Goal: Task Accomplishment & Management: Manage account settings

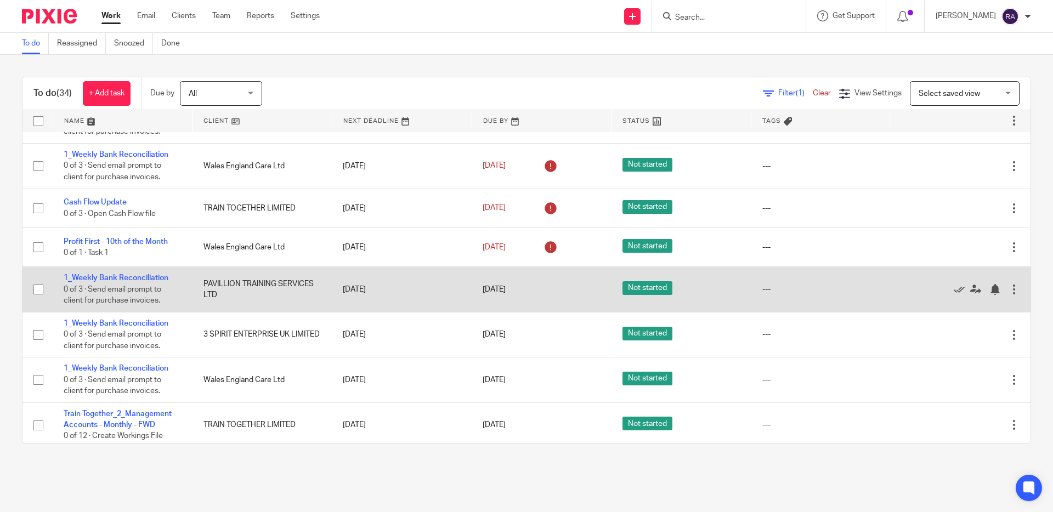
scroll to position [265, 0]
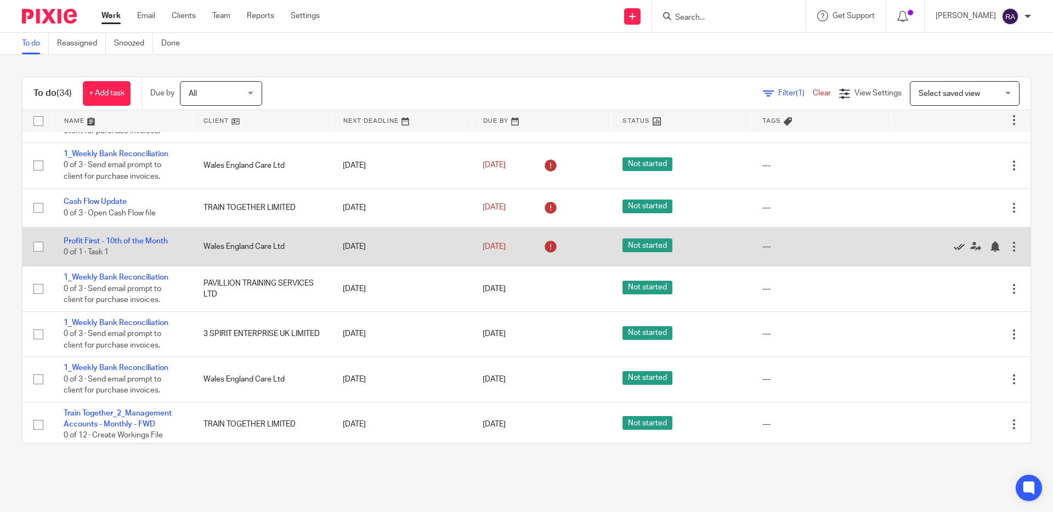
click at [954, 252] on icon at bounding box center [959, 246] width 11 height 11
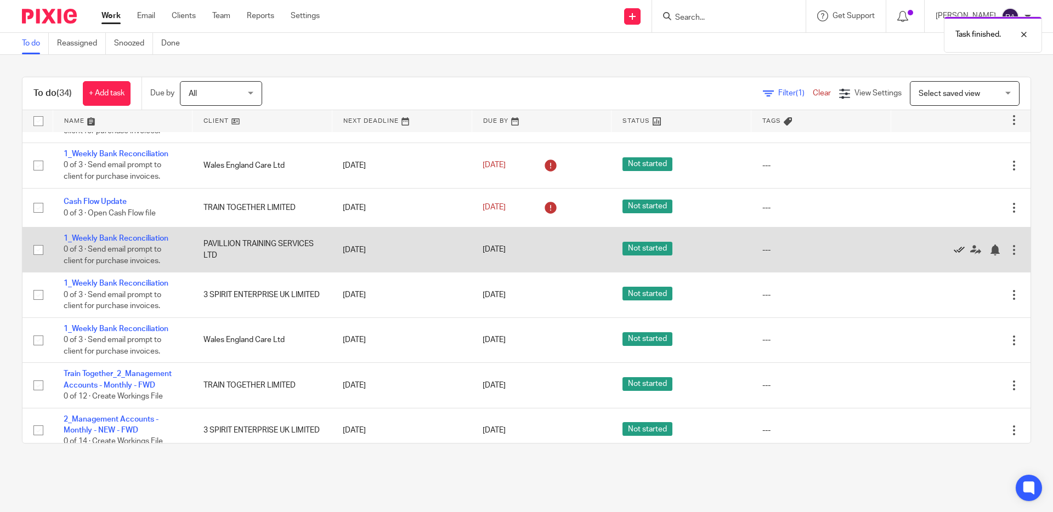
click at [954, 256] on icon at bounding box center [959, 250] width 11 height 11
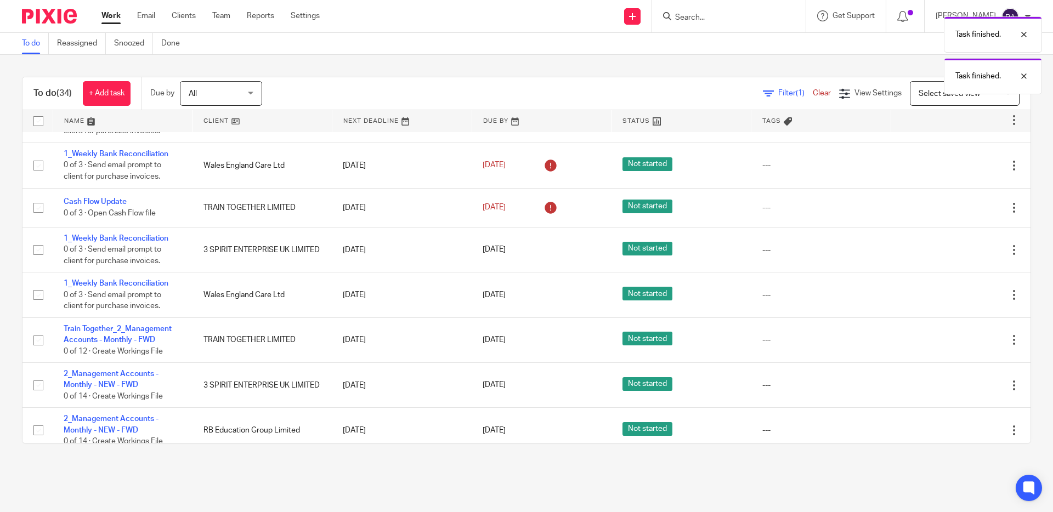
click at [954, 256] on icon at bounding box center [959, 250] width 11 height 11
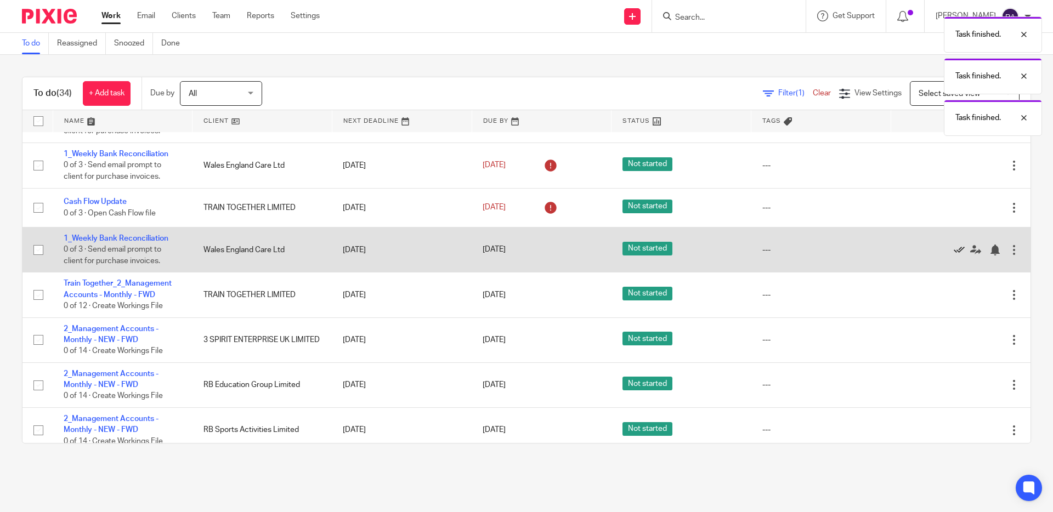
click at [954, 256] on icon at bounding box center [959, 250] width 11 height 11
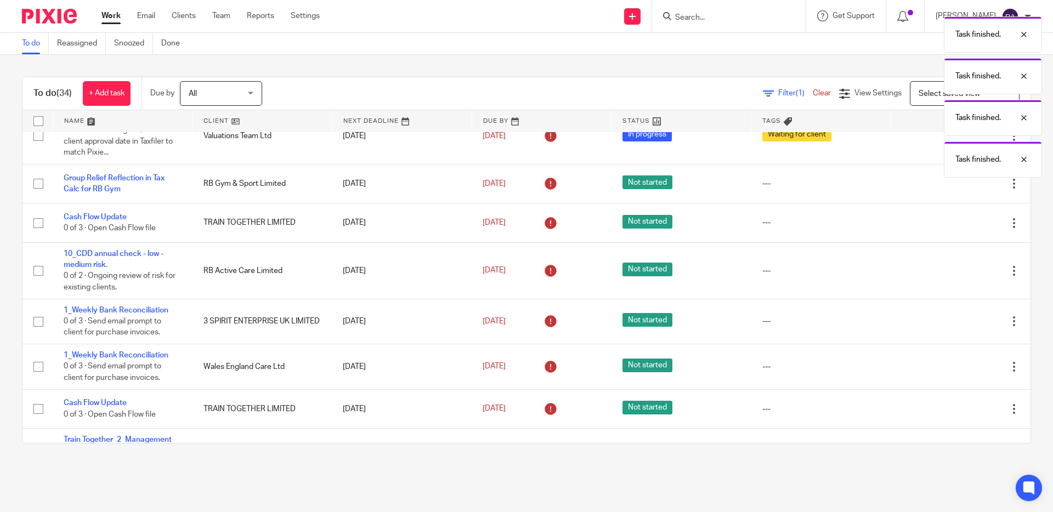
scroll to position [78, 0]
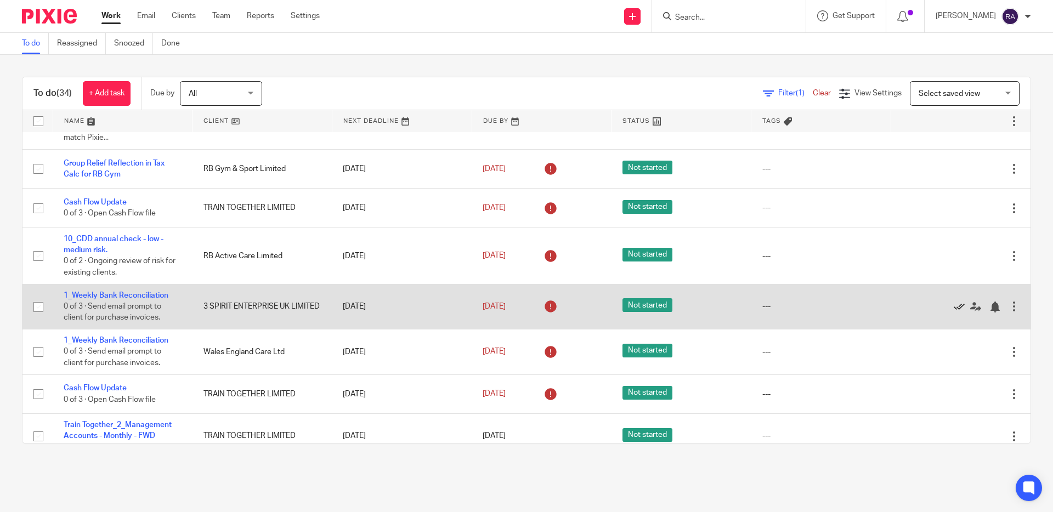
click at [954, 313] on icon at bounding box center [959, 307] width 11 height 11
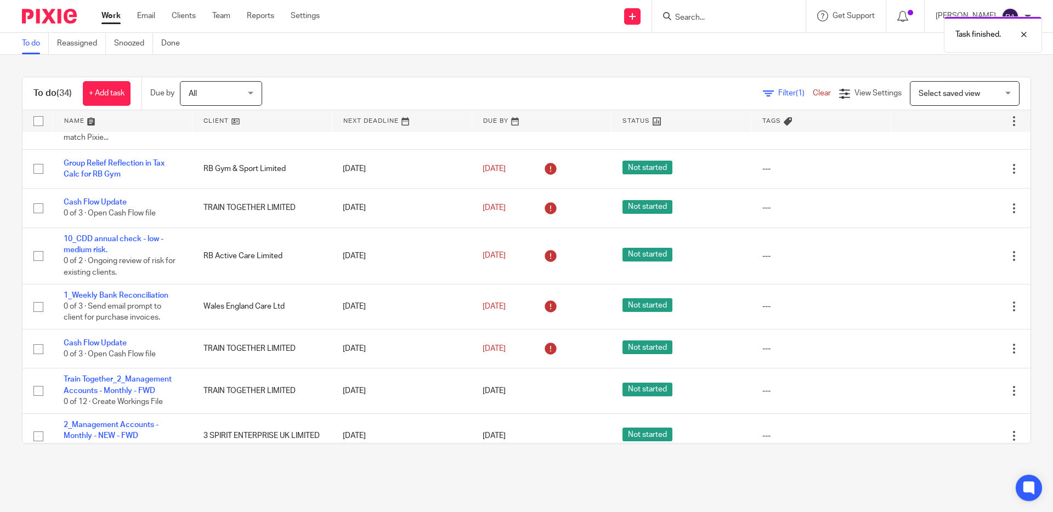
click at [954, 313] on icon at bounding box center [959, 307] width 11 height 11
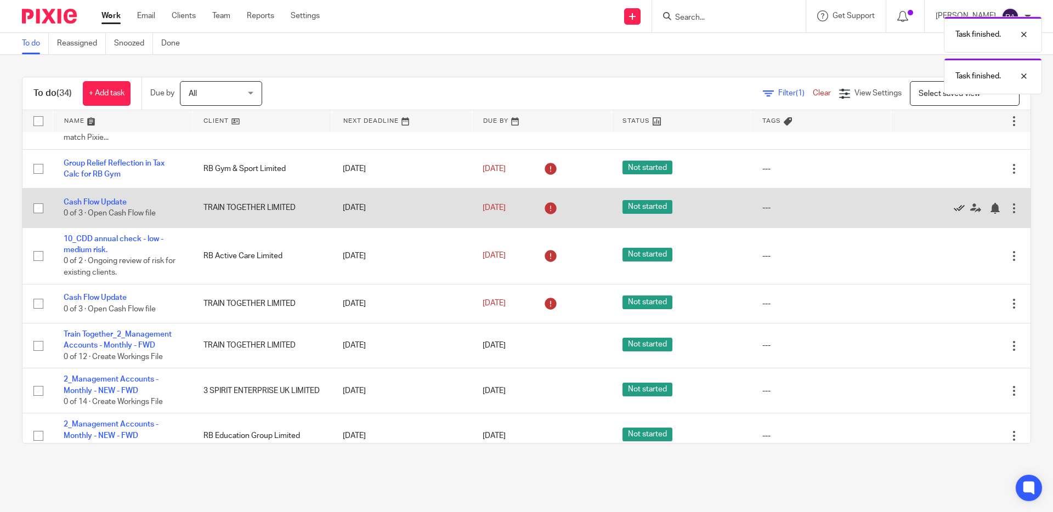
click at [954, 214] on icon at bounding box center [959, 208] width 11 height 11
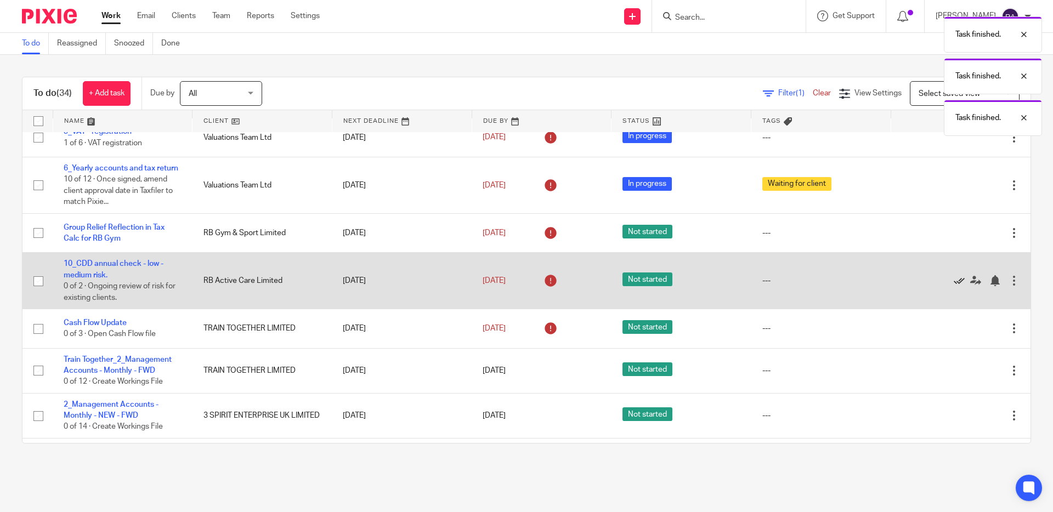
scroll to position [0, 0]
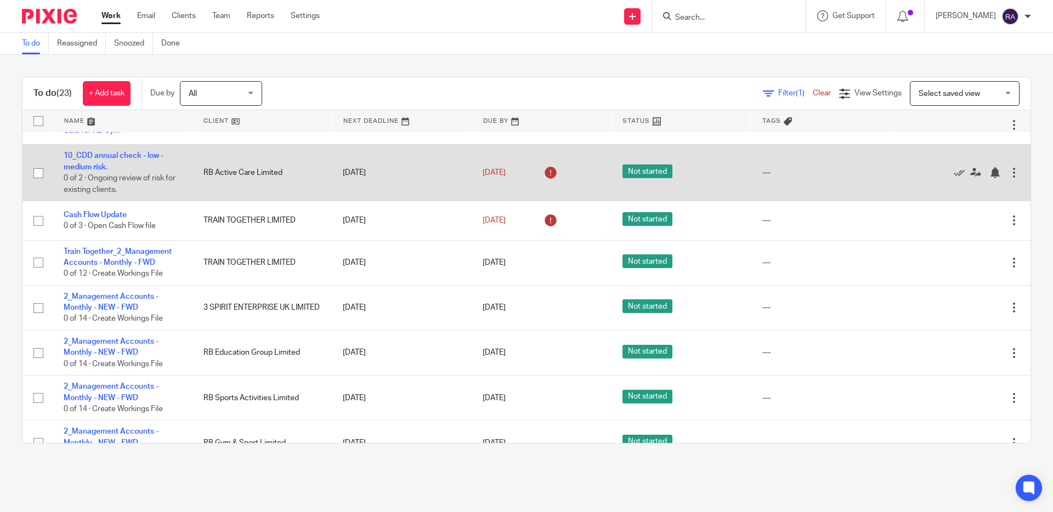
scroll to position [133, 0]
